Goal: Navigation & Orientation: Find specific page/section

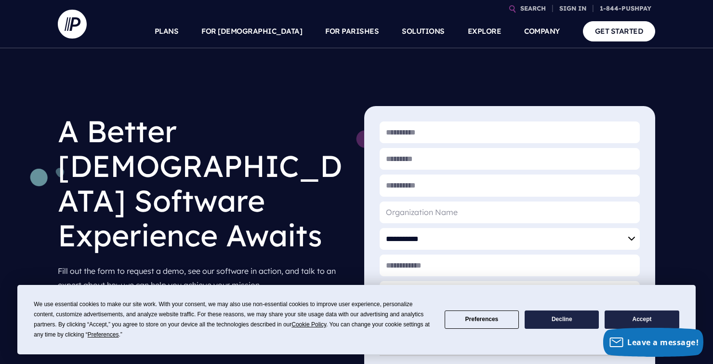
click at [659, 316] on button "Accept" at bounding box center [642, 319] width 74 height 19
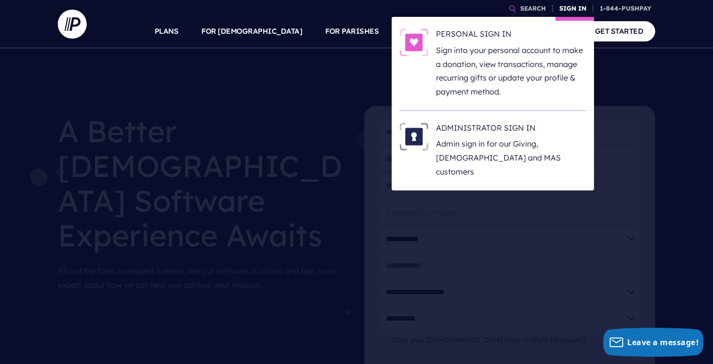
click at [573, 9] on link "SIGN IN" at bounding box center [573, 8] width 35 height 17
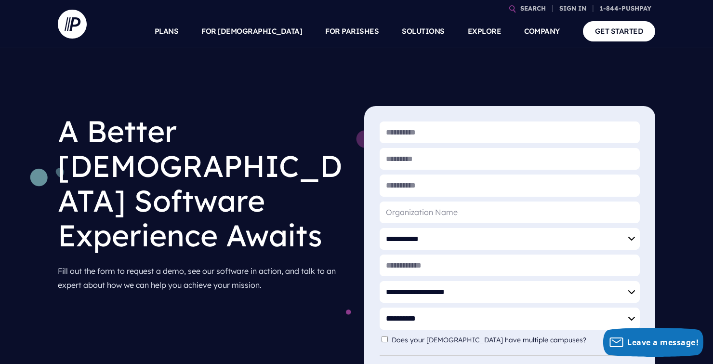
click at [438, 196] on section at bounding box center [356, 182] width 713 height 364
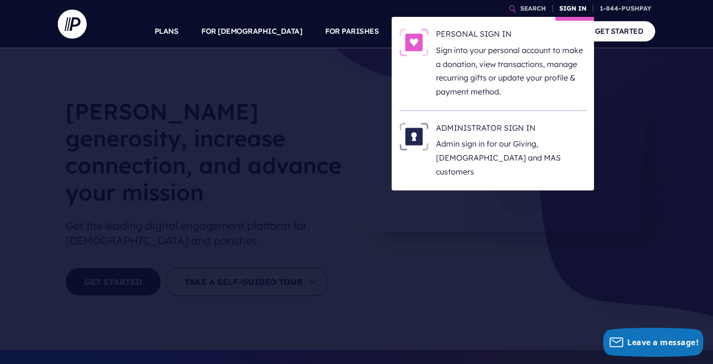
click at [569, 8] on link "SIGN IN" at bounding box center [573, 8] width 35 height 17
click at [505, 46] on p "Sign into your personal account to make a donation, view transactions, manage r…" at bounding box center [511, 70] width 150 height 55
